Goal: Contribute content

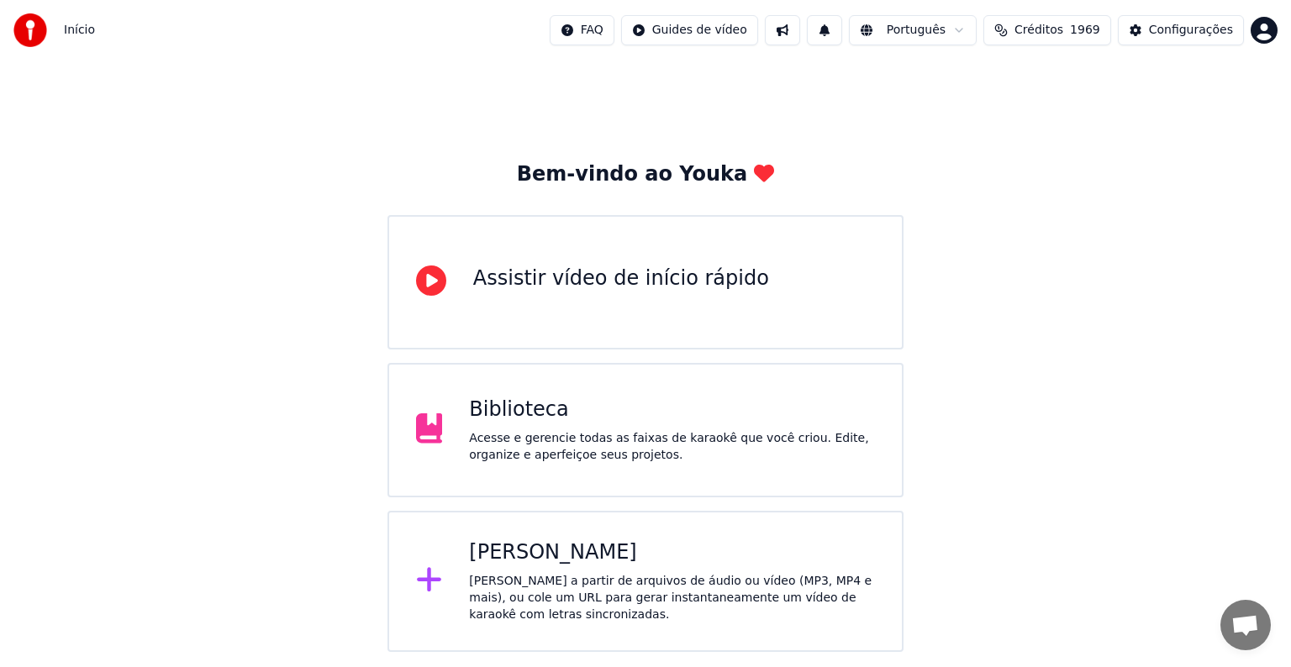
click at [561, 474] on div "Biblioteca Acesse e gerencie todas as faixas de karaokê que você criou. Edite, …" at bounding box center [645, 430] width 516 height 134
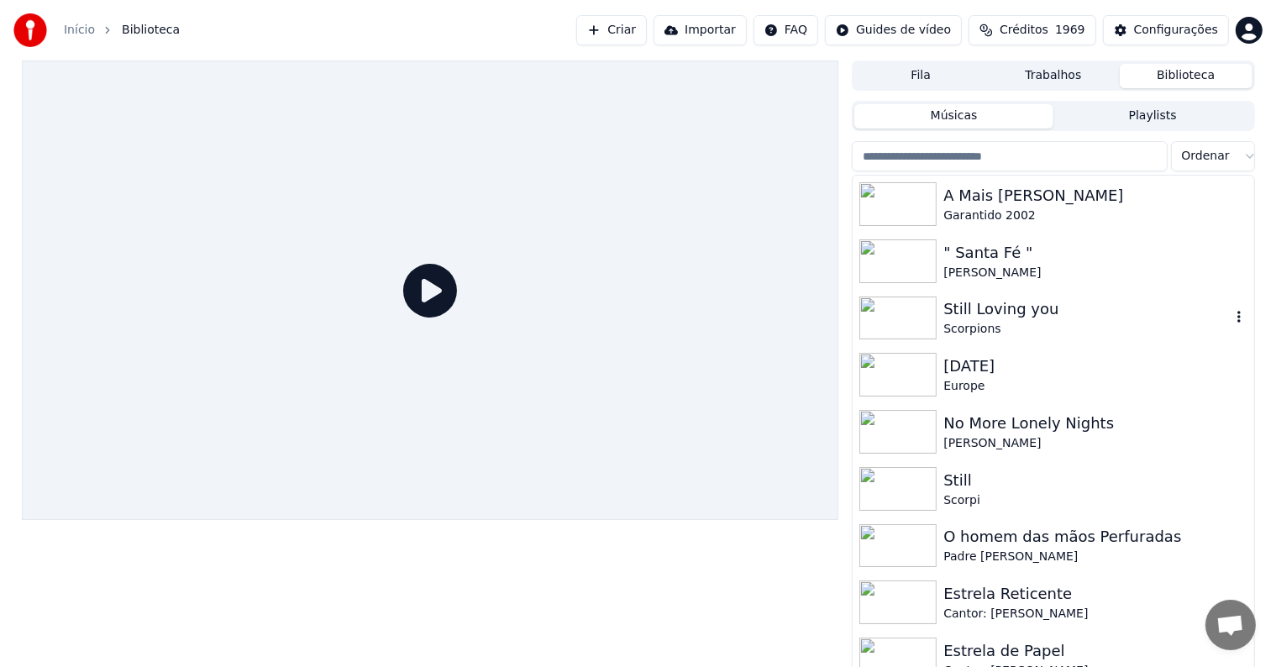
click at [990, 317] on div "Still Loving you" at bounding box center [1087, 309] width 287 height 24
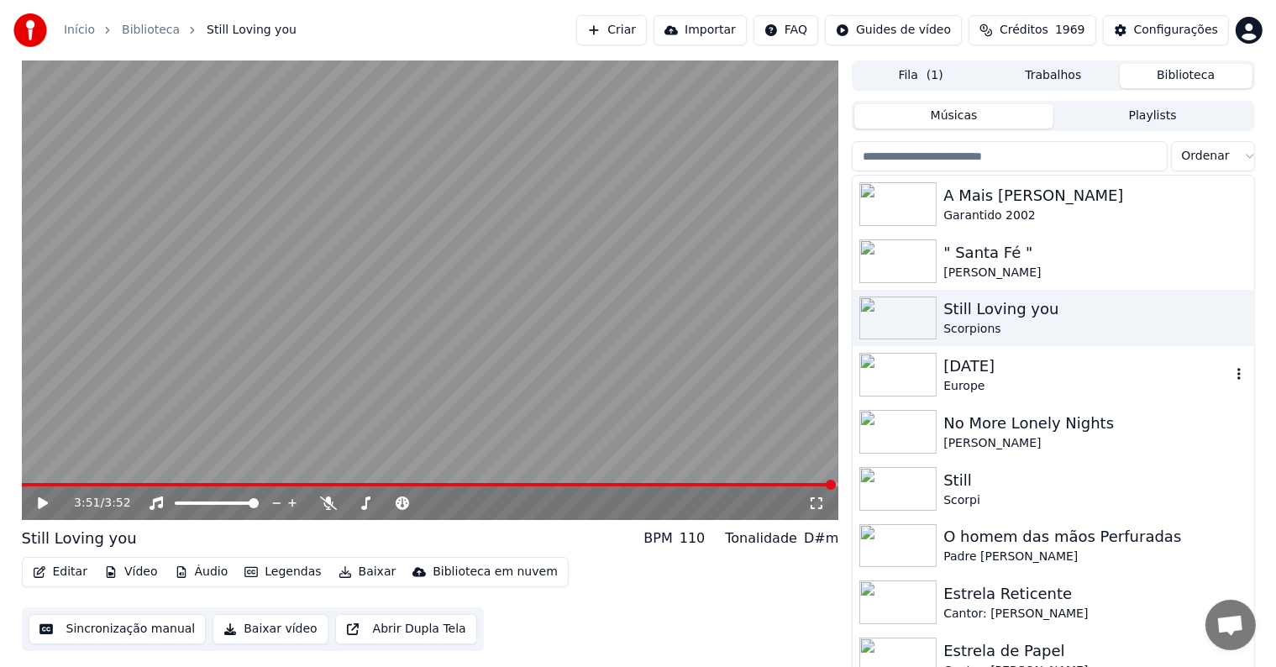
click at [881, 369] on img at bounding box center [898, 375] width 77 height 44
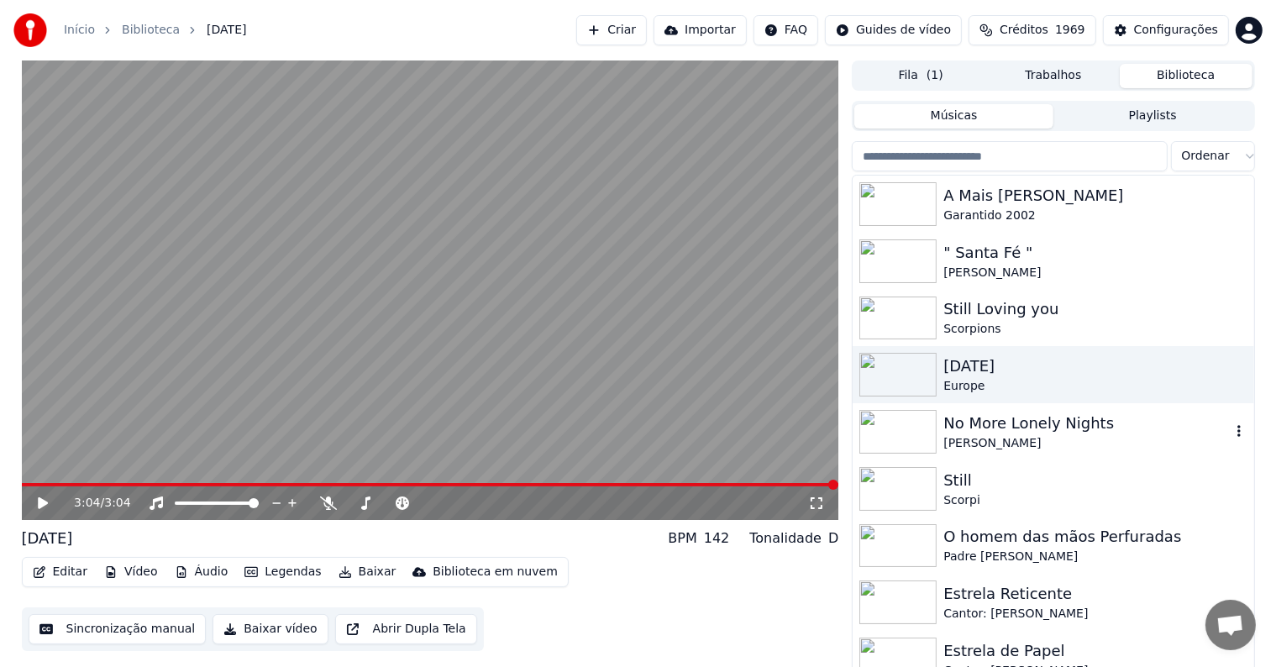
click at [887, 426] on img at bounding box center [898, 432] width 77 height 44
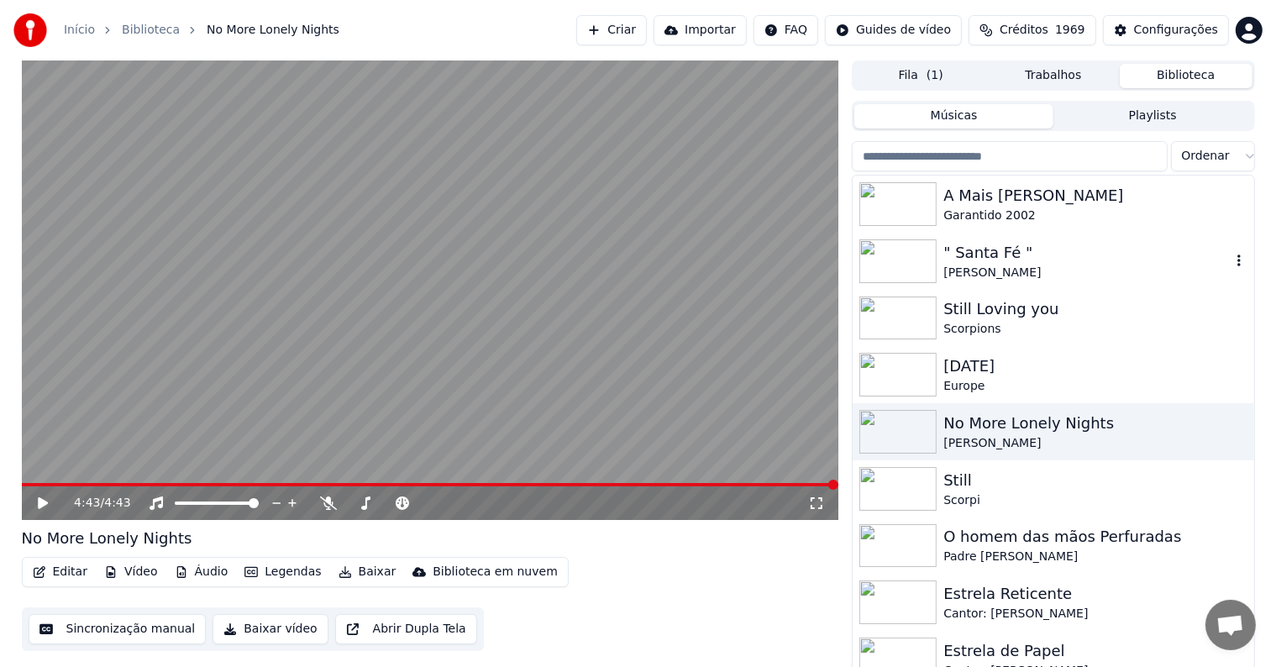
click at [892, 257] on img at bounding box center [898, 261] width 77 height 44
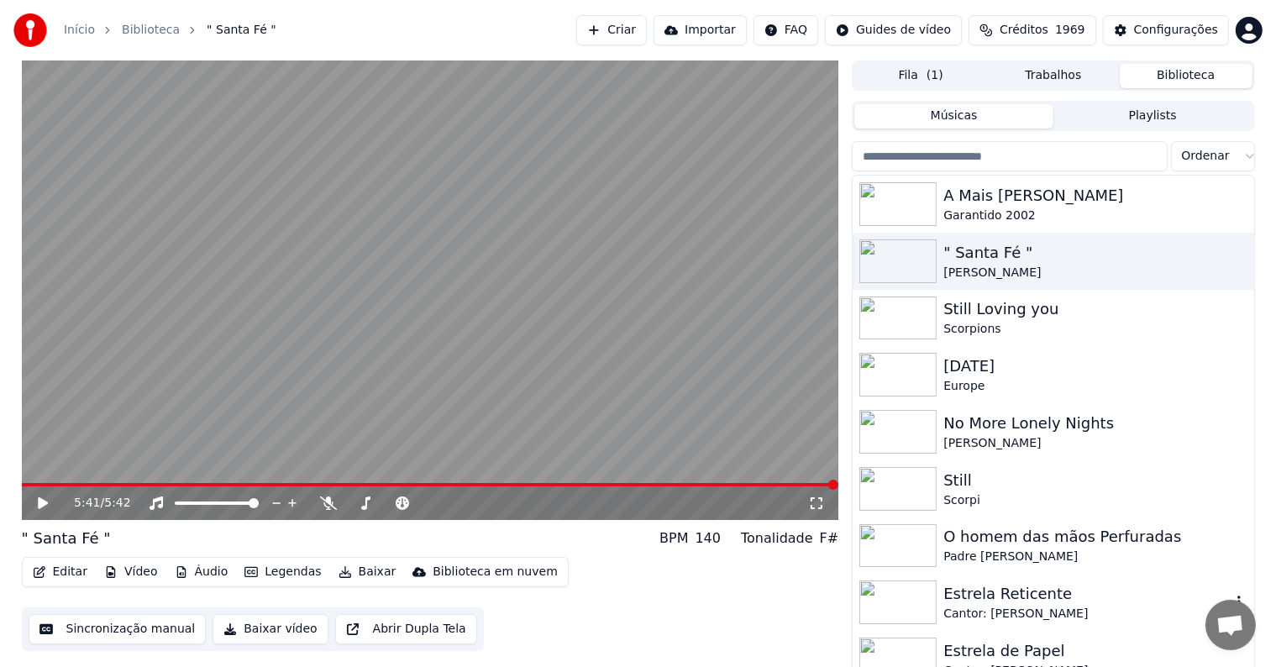
click at [899, 596] on img at bounding box center [898, 603] width 77 height 44
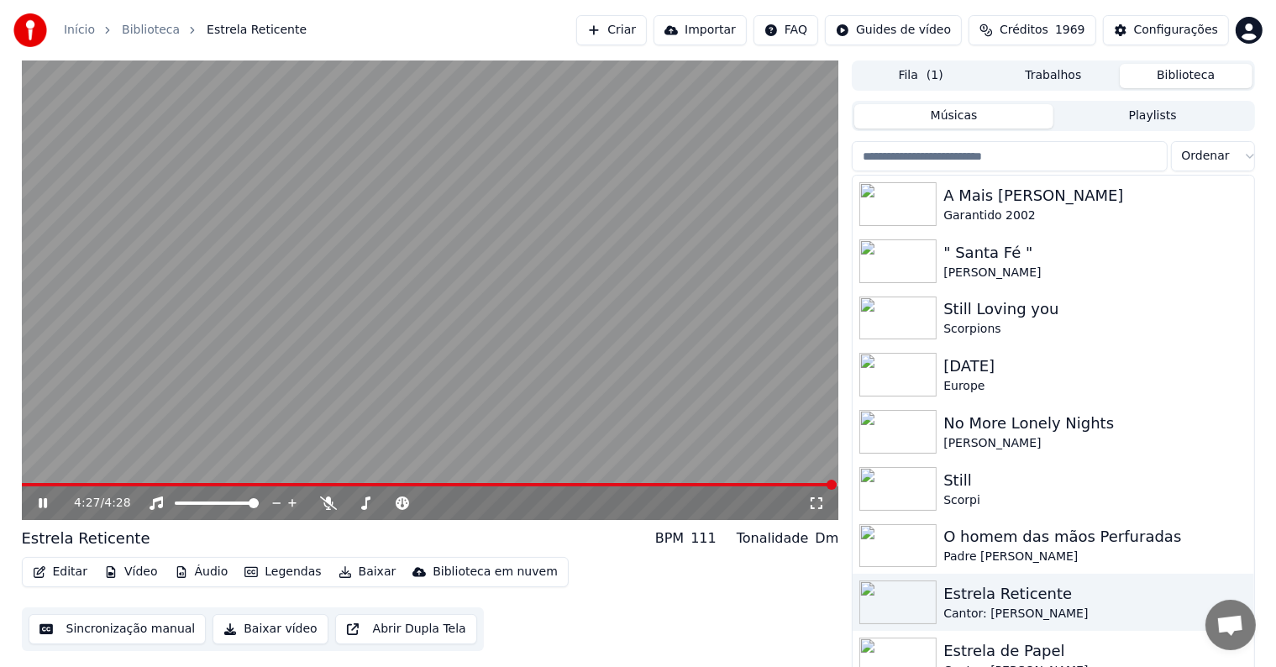
click at [34, 485] on span at bounding box center [429, 484] width 815 height 3
click at [440, 134] on video at bounding box center [431, 290] width 818 height 460
click at [434, 212] on video at bounding box center [431, 290] width 818 height 460
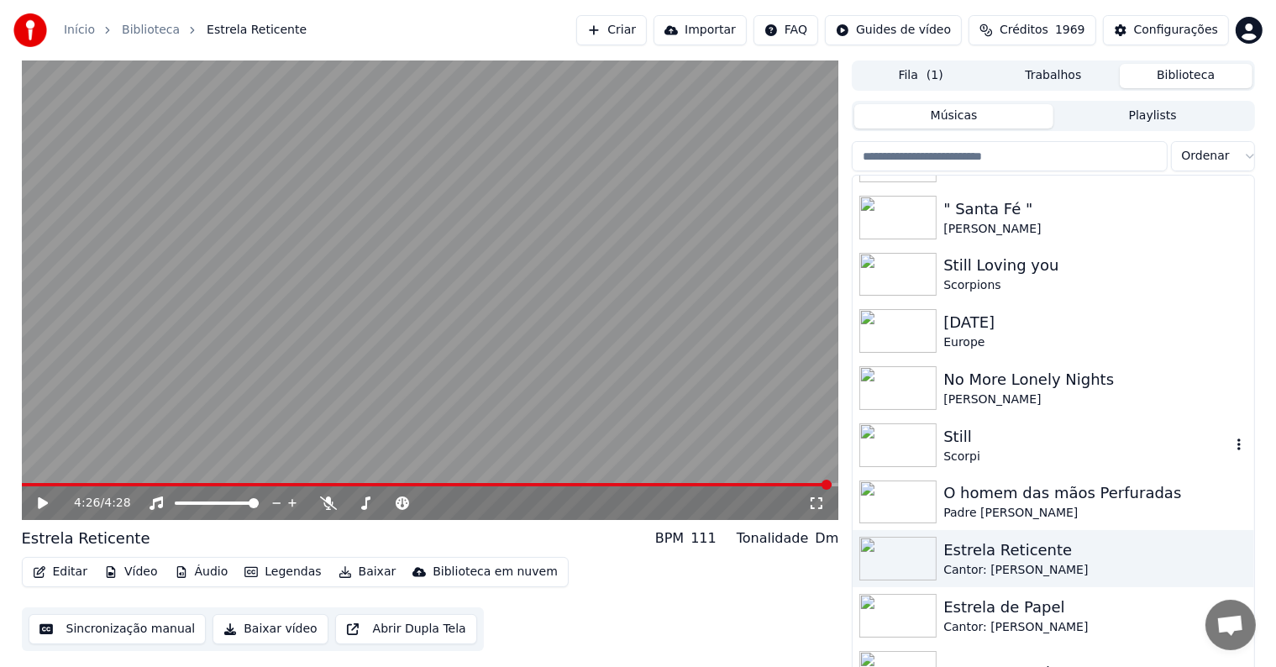
scroll to position [84, 0]
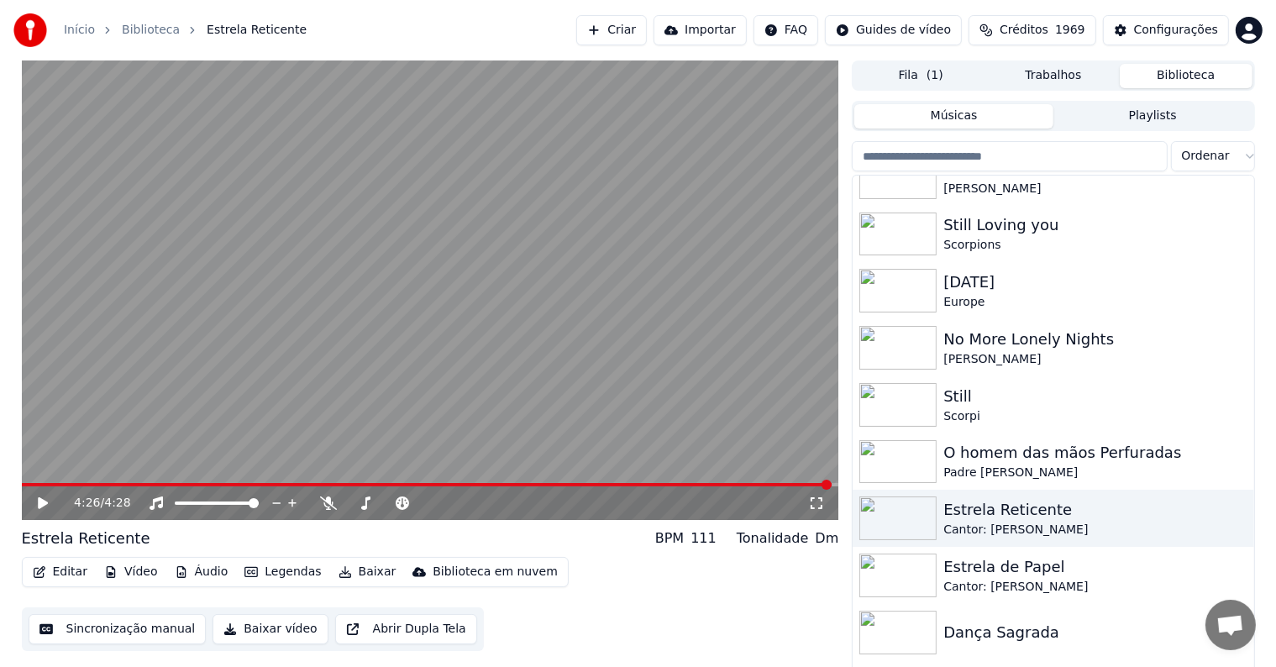
click at [897, 635] on img at bounding box center [898, 633] width 77 height 44
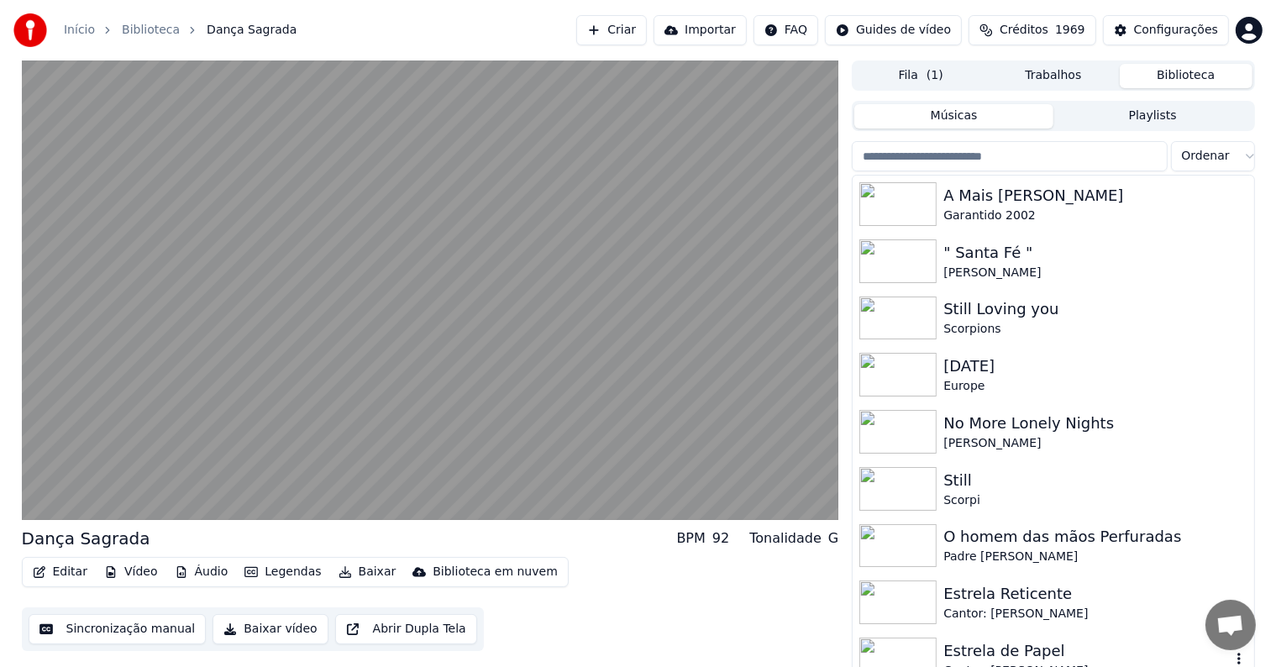
click at [891, 652] on img at bounding box center [898, 660] width 77 height 44
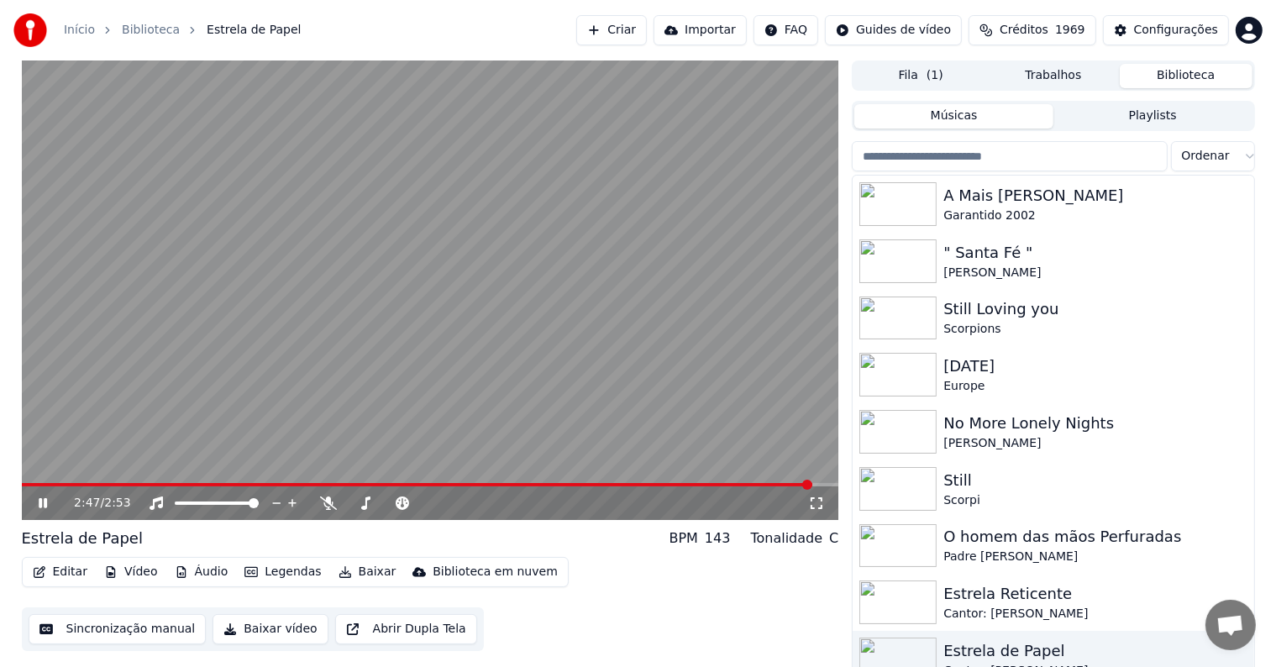
click at [679, 484] on span at bounding box center [417, 484] width 791 height 3
click at [629, 34] on button "Criar" at bounding box center [611, 30] width 71 height 30
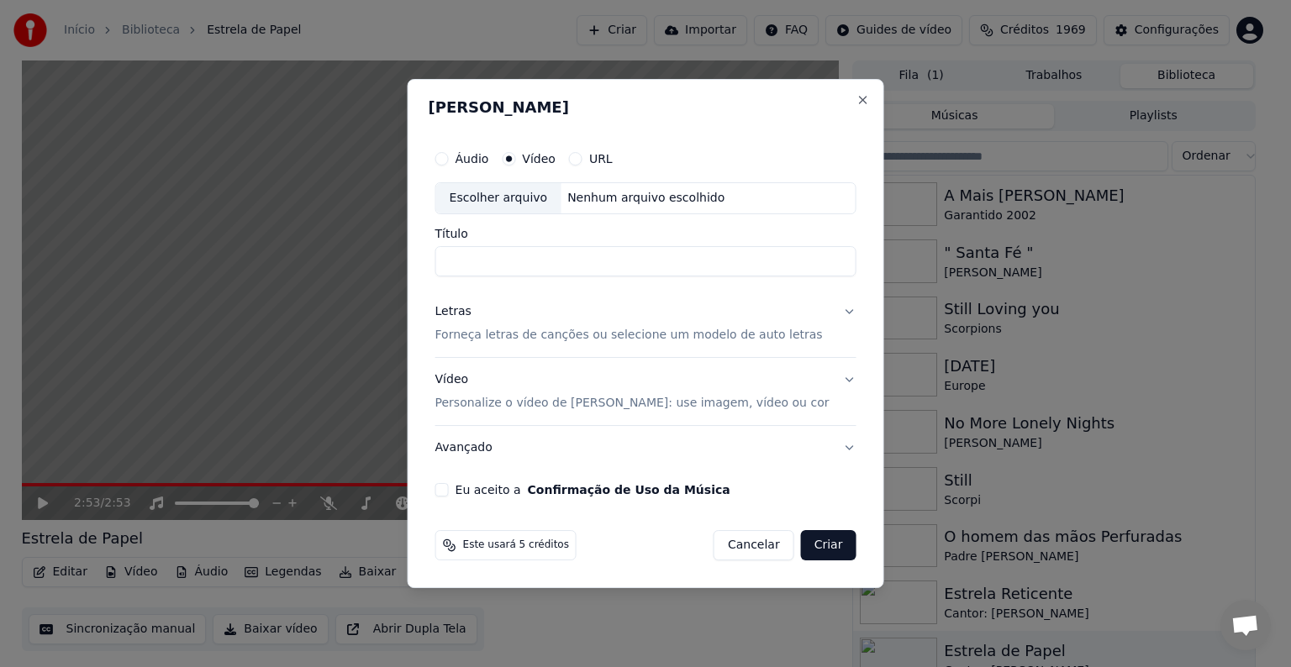
click at [518, 202] on div "Escolher arquivo" at bounding box center [498, 198] width 125 height 30
type input "**********"
click at [493, 335] on p "Forneça letras de canções ou selecione um modelo de auto letras" at bounding box center [628, 335] width 387 height 17
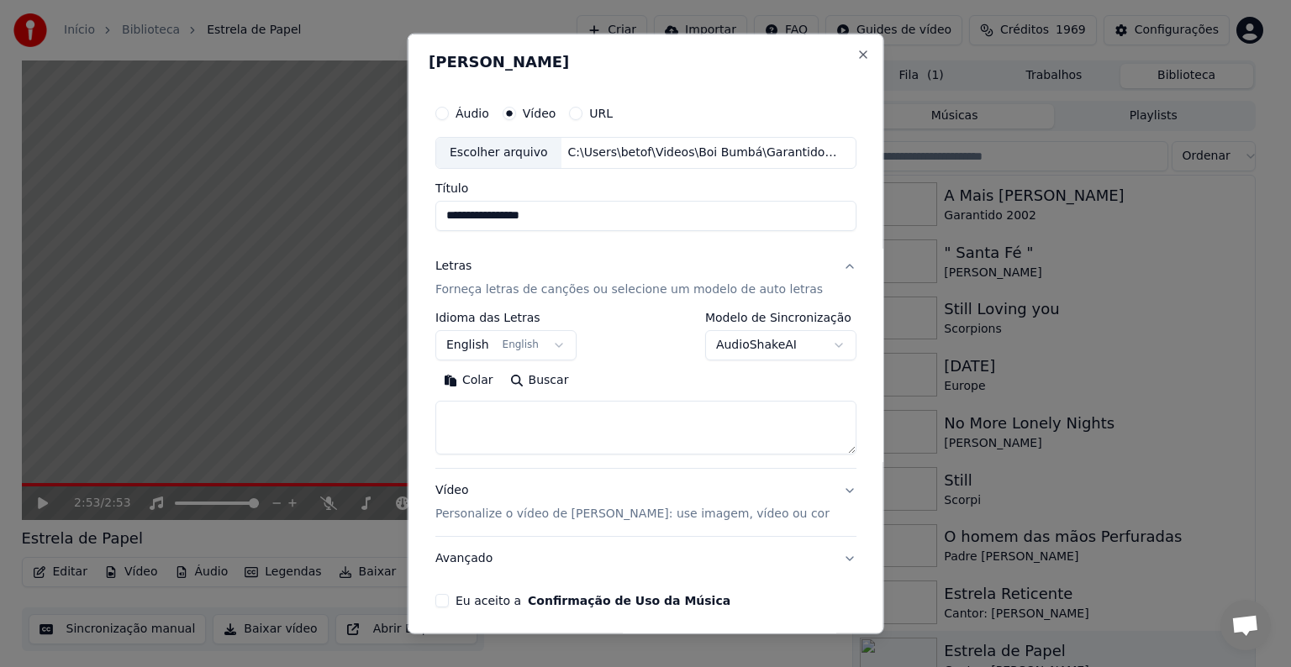
click at [487, 346] on button "English English" at bounding box center [505, 345] width 141 height 30
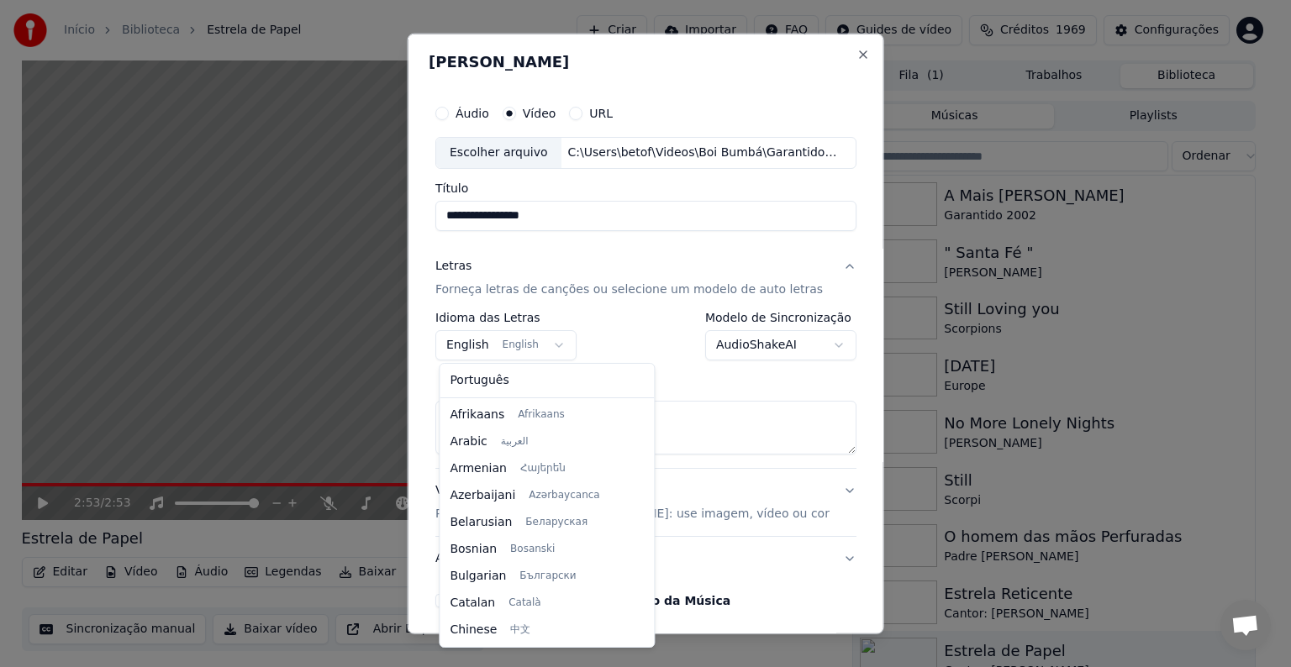
scroll to position [134, 0]
select select "**"
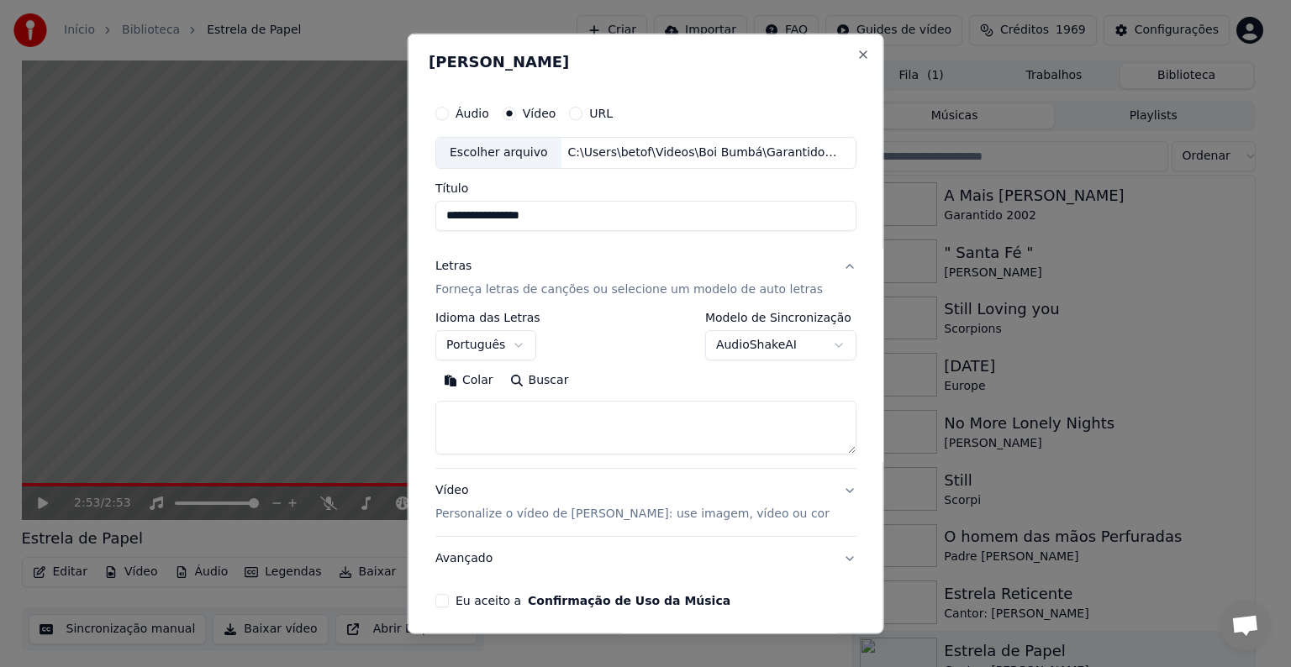
click at [471, 387] on button "Colar" at bounding box center [468, 380] width 66 height 27
click at [448, 598] on button "Eu aceito a Confirmação de Uso da Música" at bounding box center [441, 600] width 13 height 13
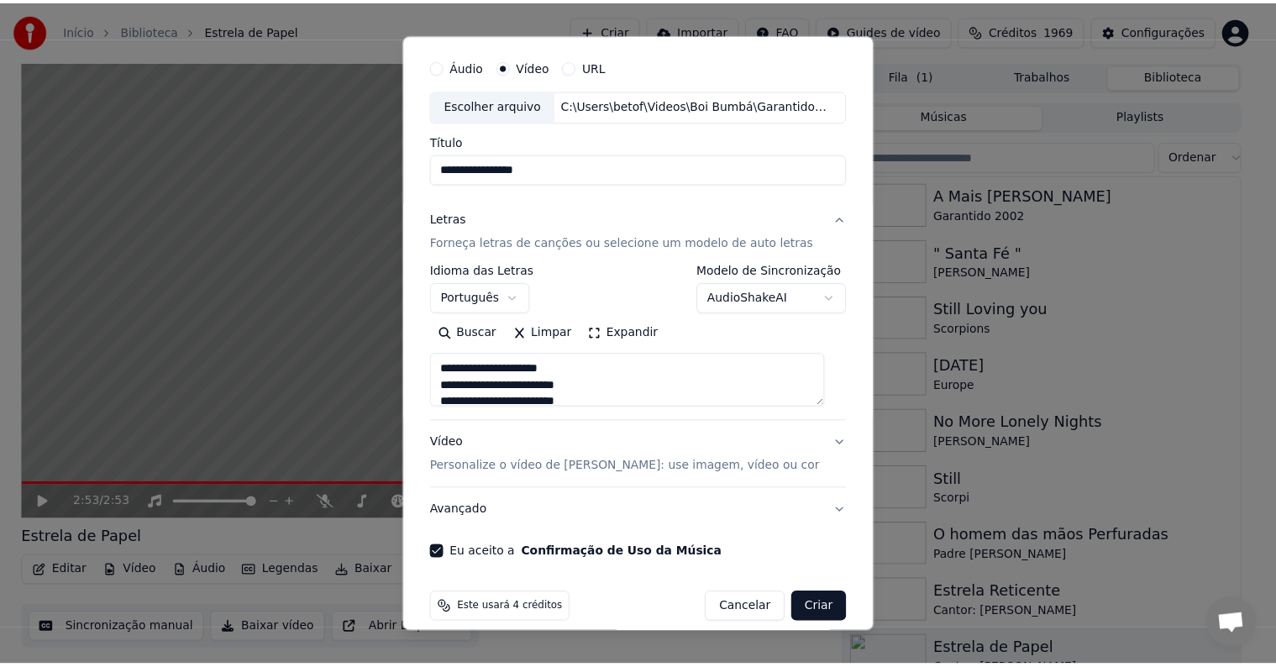
scroll to position [64, 0]
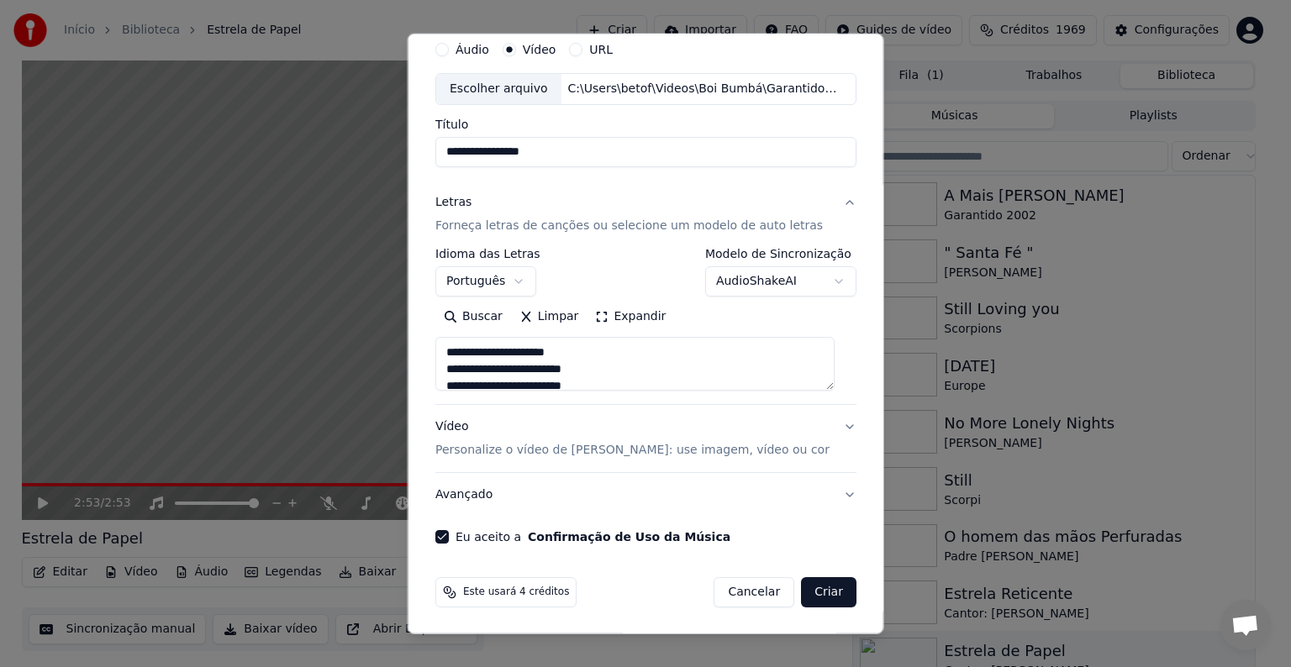
click at [815, 595] on button "Criar" at bounding box center [828, 592] width 55 height 30
type textarea "**********"
